Goal: Task Accomplishment & Management: Manage account settings

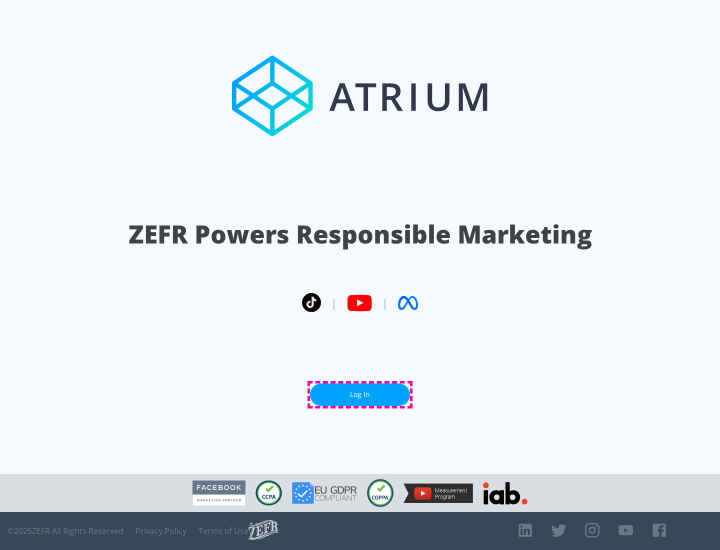
click at [360, 395] on link "Log In" at bounding box center [360, 395] width 100 height 23
